Goal: Task Accomplishment & Management: Manage account settings

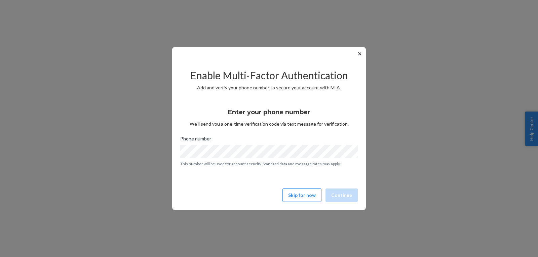
click at [358, 54] on button "✕" at bounding box center [359, 54] width 7 height 8
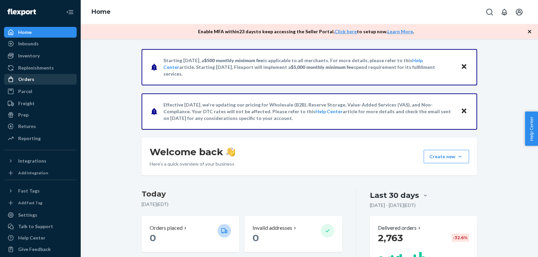
click at [36, 78] on div "Orders" at bounding box center [40, 79] width 71 height 9
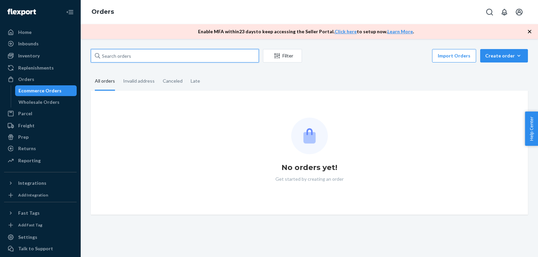
click at [157, 54] on input "text" at bounding box center [175, 55] width 168 height 13
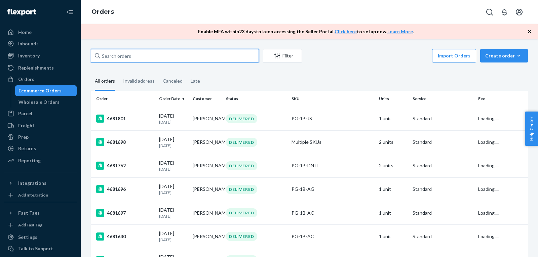
paste input "[PERSON_NAME]"
type input "[PERSON_NAME]"
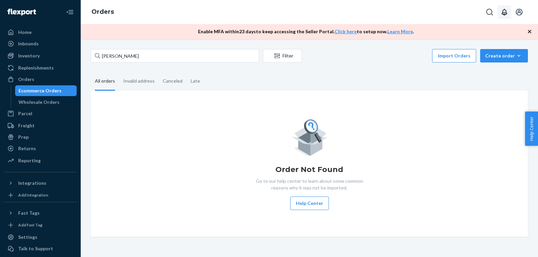
click at [510, 9] on button "Open notifications" at bounding box center [503, 11] width 13 height 13
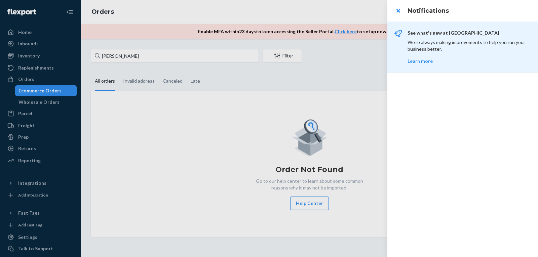
click at [516, 8] on h3 "Notifications" at bounding box center [468, 10] width 122 height 9
click at [298, 97] on div at bounding box center [269, 128] width 538 height 257
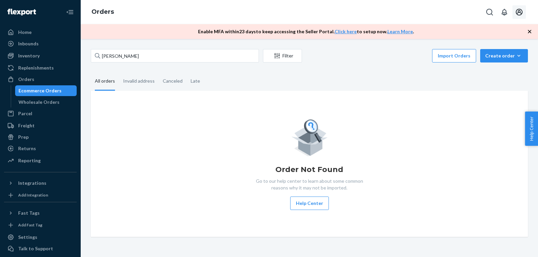
click at [522, 12] on icon "Open account menu" at bounding box center [518, 12] width 7 height 7
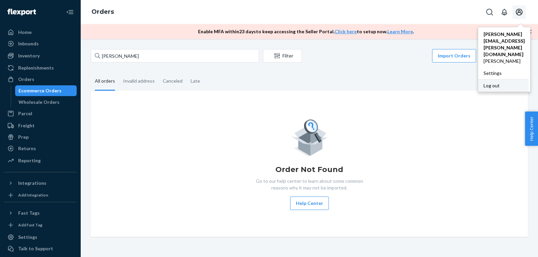
click at [478, 79] on div "Log out" at bounding box center [503, 85] width 50 height 12
